Goal: Check status: Check status

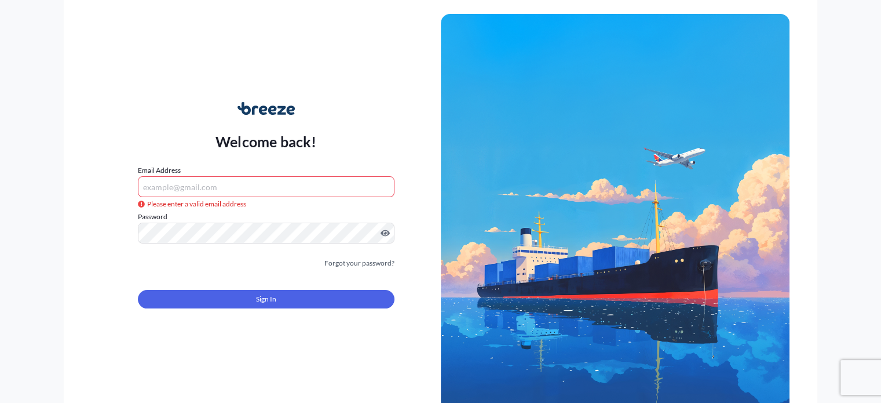
type input "[PERSON_NAME][EMAIL_ADDRESS][DOMAIN_NAME]"
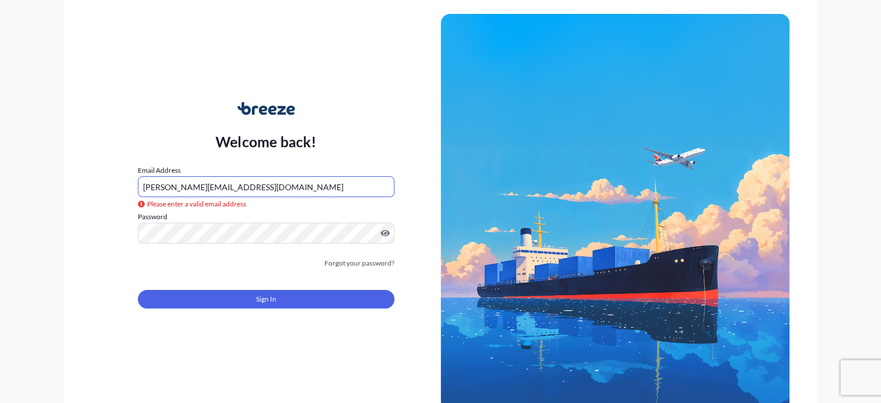
click at [238, 292] on button "Sign In" at bounding box center [266, 299] width 256 height 19
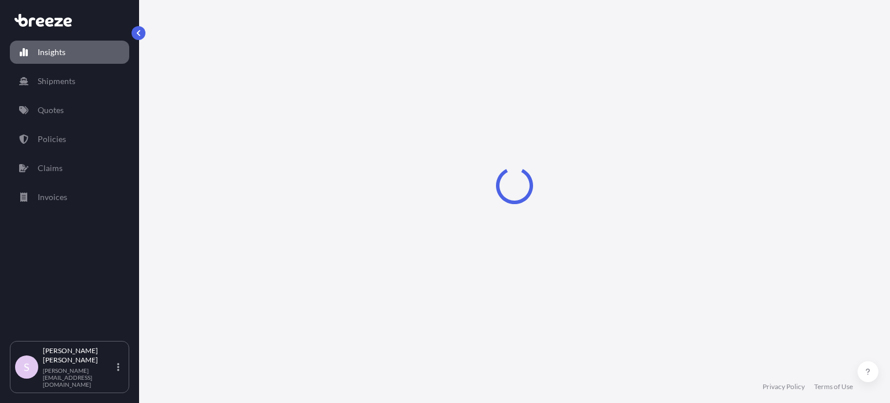
select select "2025"
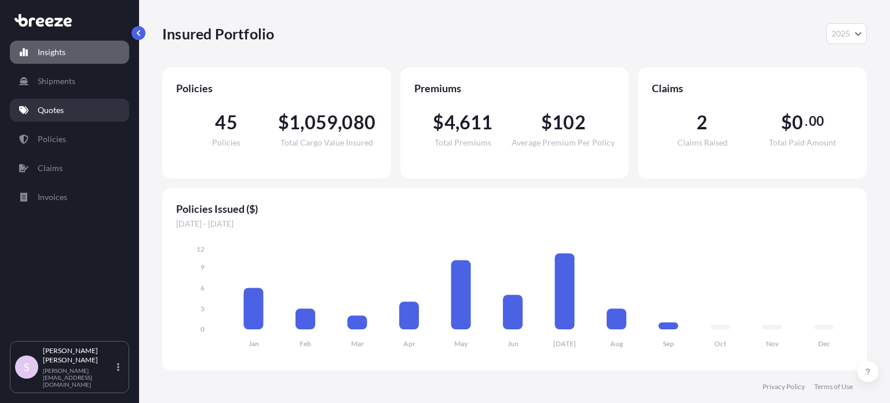
click at [74, 102] on link "Quotes" at bounding box center [69, 109] width 119 height 23
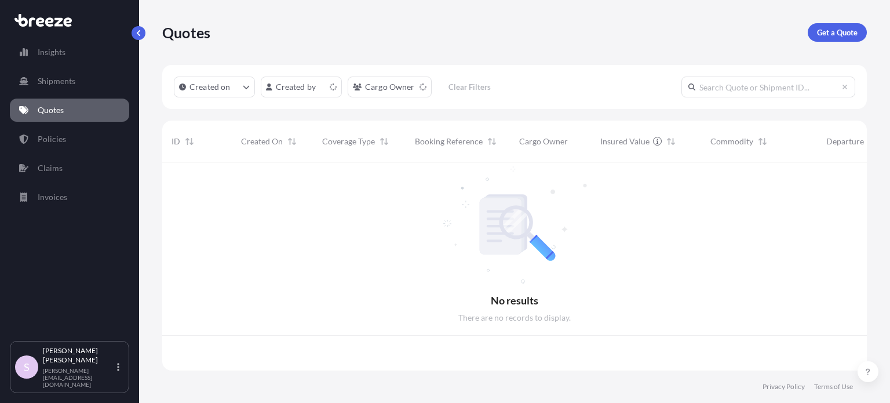
scroll to position [206, 695]
click at [722, 82] on input "text" at bounding box center [768, 86] width 174 height 21
paste input "497443"
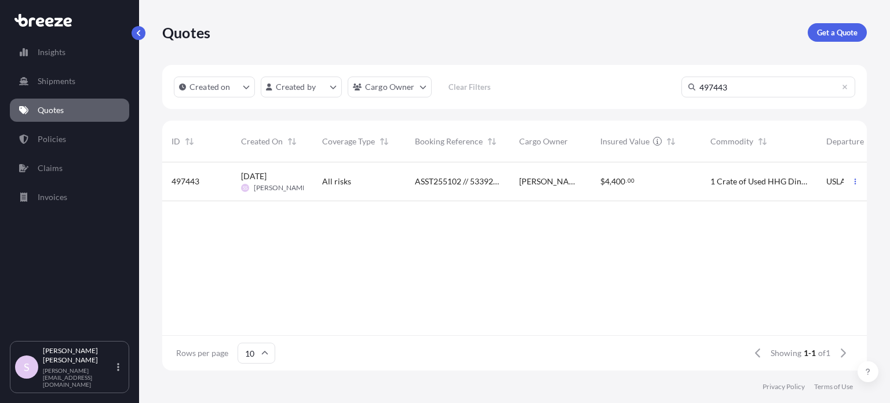
type input "497443"
click at [616, 189] on div "$ 4 , 400 . 00" at bounding box center [646, 181] width 110 height 39
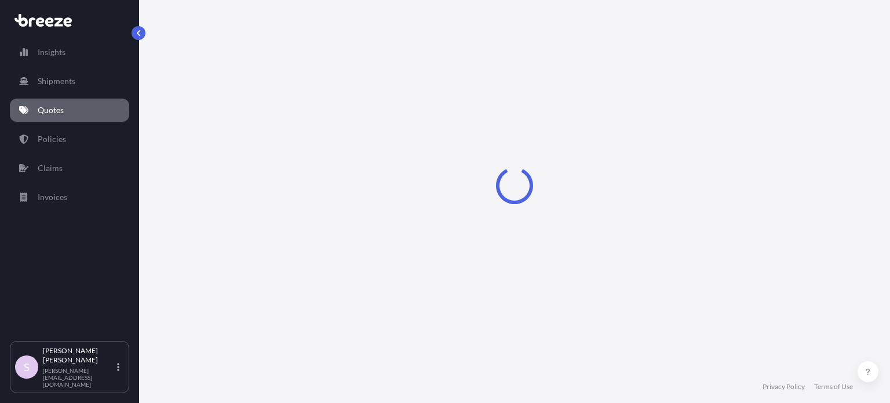
select select "Road"
select select "Sea"
select select "1"
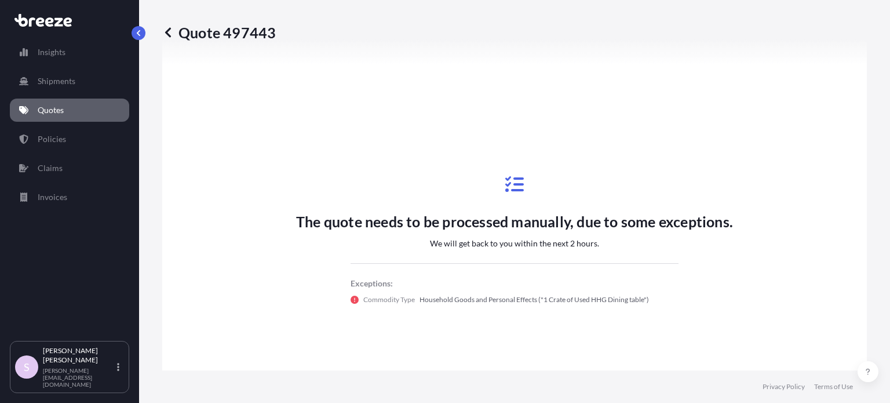
scroll to position [579, 0]
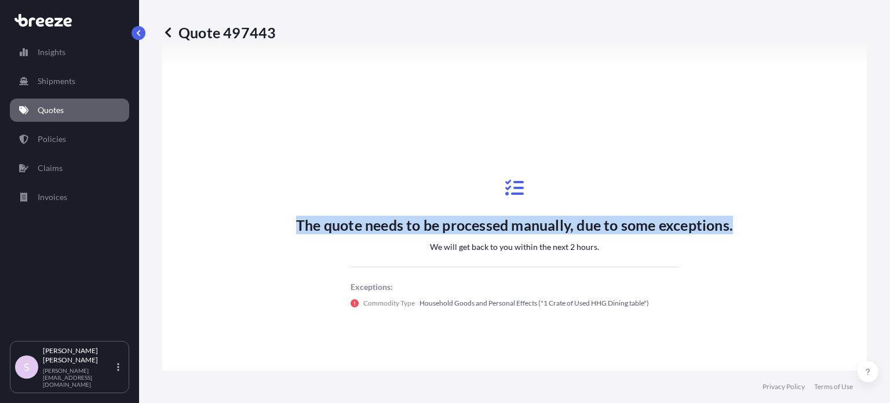
drag, startPoint x: 293, startPoint y: 228, endPoint x: 764, endPoint y: 233, distance: 471.6
click at [764, 233] on div "The quote needs to be processed manually, due to some exceptions. We will get b…" at bounding box center [514, 243] width 672 height 603
click at [768, 233] on div "The quote needs to be processed manually, due to some exceptions. We will get b…" at bounding box center [514, 243] width 672 height 603
click at [765, 233] on div "The quote needs to be processed manually, due to some exceptions. We will get b…" at bounding box center [514, 243] width 672 height 603
click at [700, 232] on p "The quote needs to be processed manually, due to some exceptions." at bounding box center [514, 225] width 437 height 19
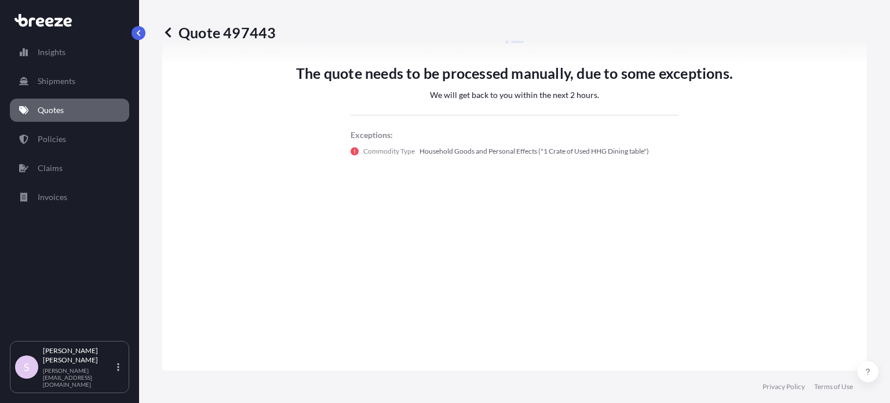
scroll to position [811, 0]
